Goal: Transaction & Acquisition: Purchase product/service

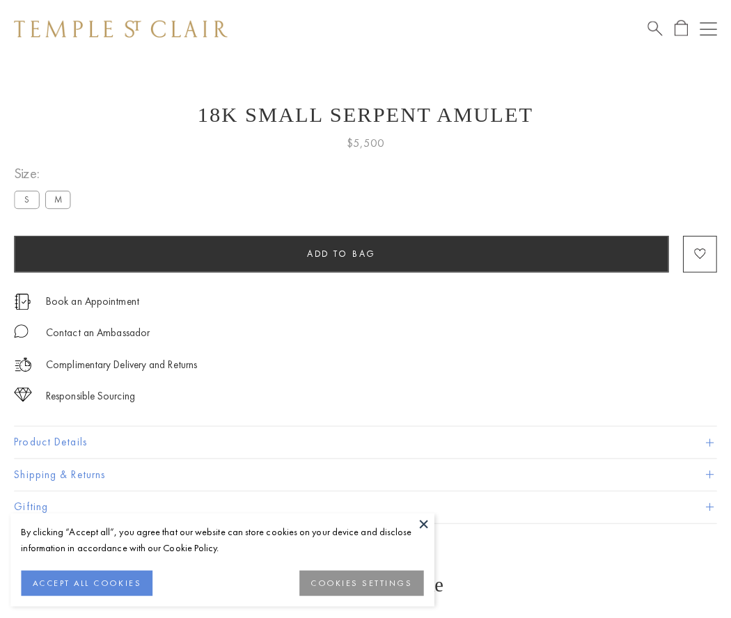
scroll to position [56, 0]
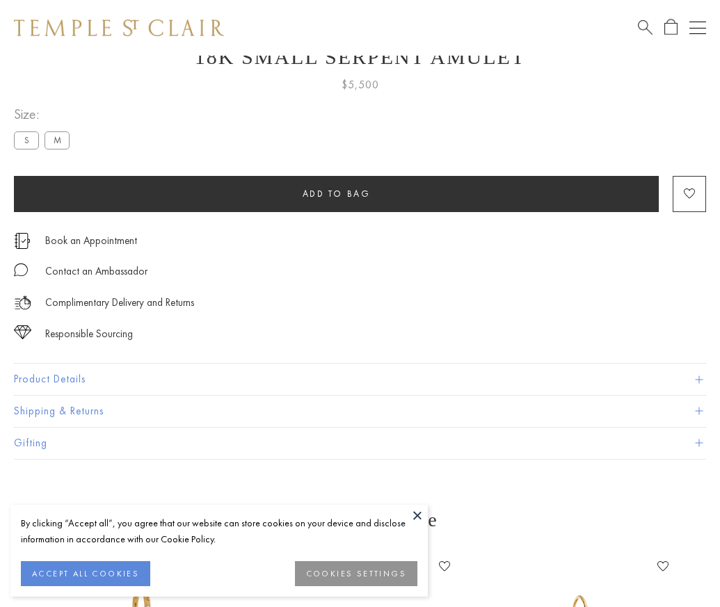
click at [336, 193] on span "Add to bag" at bounding box center [337, 194] width 68 height 12
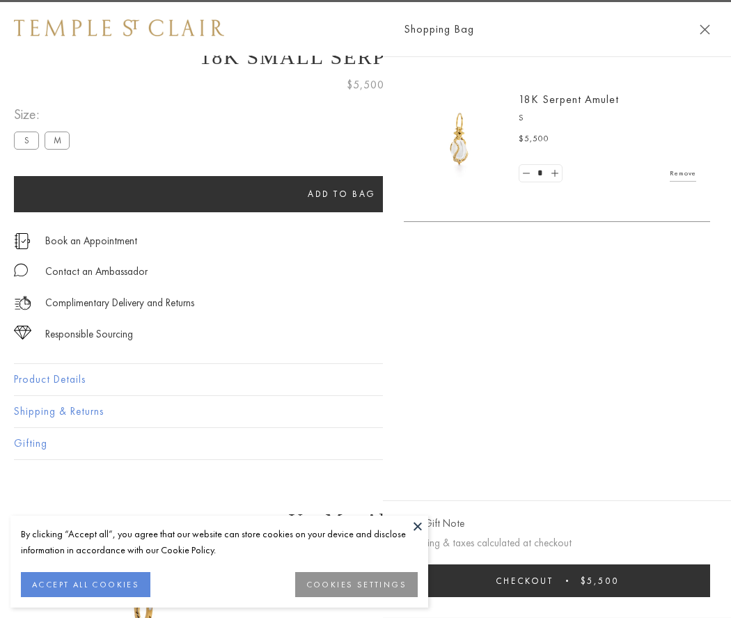
click at [682, 580] on button "Checkout $5,500" at bounding box center [557, 580] width 306 height 33
